Goal: Task Accomplishment & Management: Use online tool/utility

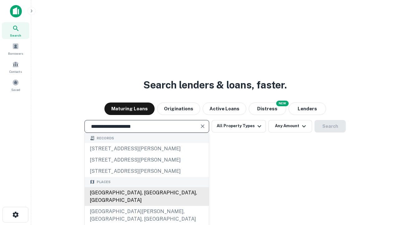
click at [147, 206] on div "Santa Monica, CA, USA" at bounding box center [147, 196] width 124 height 19
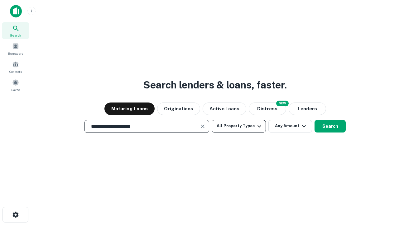
type input "**********"
click at [239, 126] on button "All Property Types" at bounding box center [239, 126] width 54 height 12
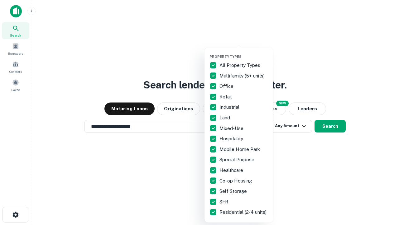
click at [244, 52] on button "button" at bounding box center [244, 52] width 69 height 0
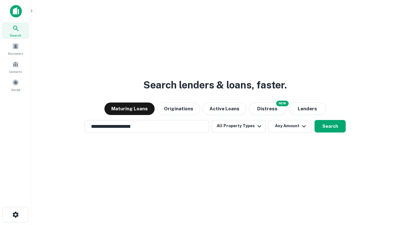
scroll to position [4, 75]
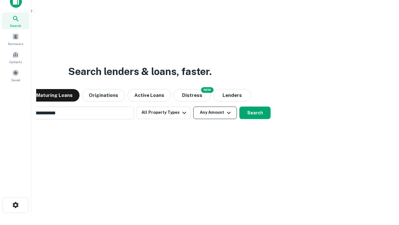
click at [194, 106] on button "Any Amount" at bounding box center [216, 112] width 44 height 12
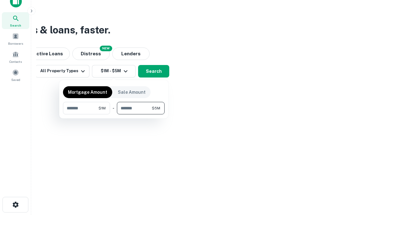
type input "*******"
click at [114, 114] on button "button" at bounding box center [114, 114] width 102 height 0
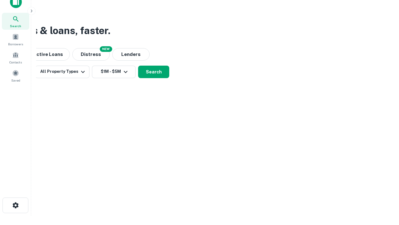
scroll to position [4, 115]
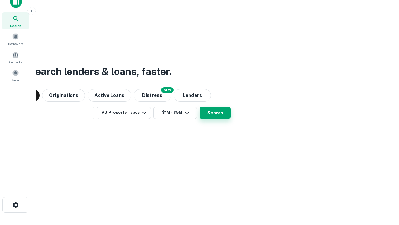
click at [200, 106] on button "Search" at bounding box center [215, 112] width 31 height 12
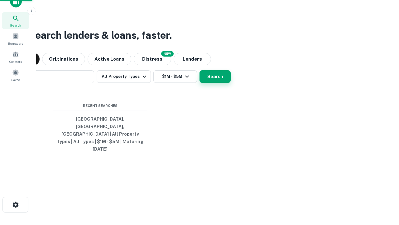
scroll to position [17, 177]
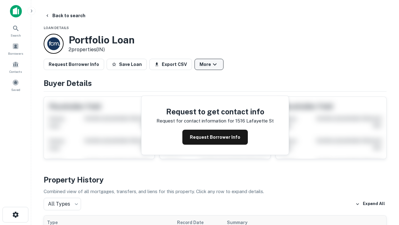
click at [209, 64] on button "More" at bounding box center [209, 64] width 29 height 11
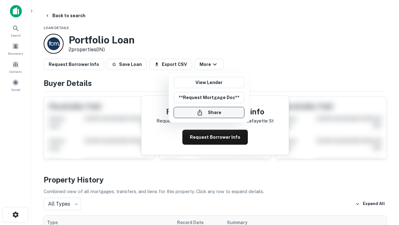
click at [209, 112] on button "Share" at bounding box center [209, 112] width 71 height 11
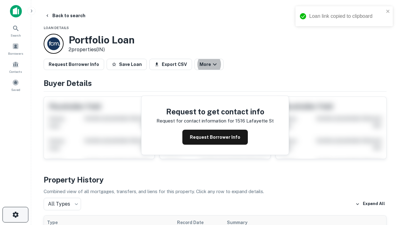
click at [15, 214] on icon "button" at bounding box center [15, 214] width 7 height 7
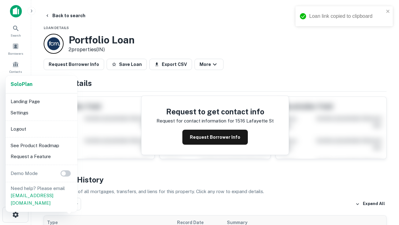
click at [41, 129] on li "Logout" at bounding box center [41, 128] width 67 height 11
